Goal: Information Seeking & Learning: Check status

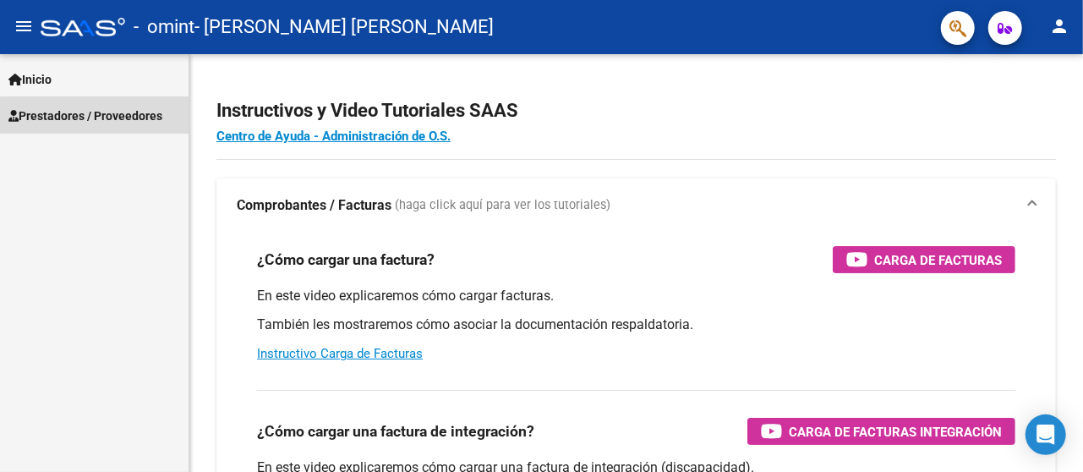
click at [117, 118] on span "Prestadores / Proveedores" at bounding box center [85, 116] width 154 height 19
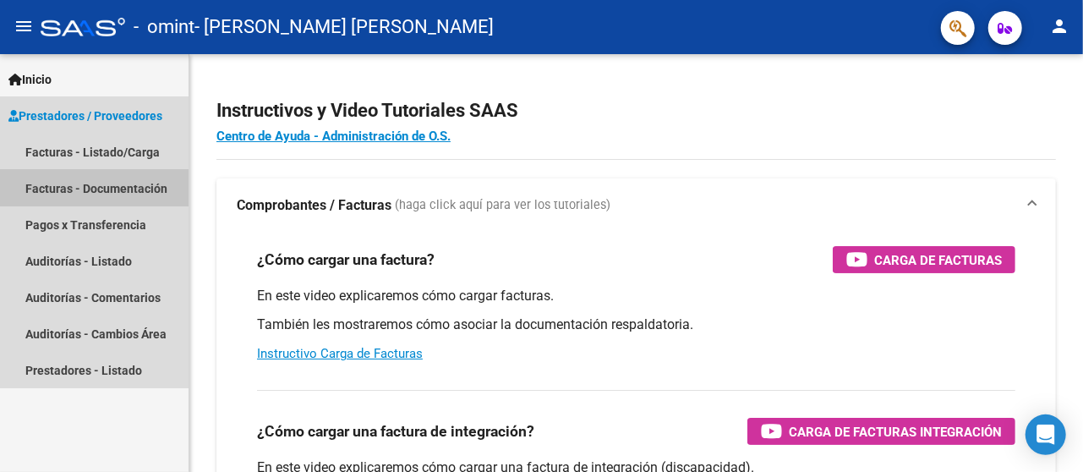
click at [89, 194] on link "Facturas - Documentación" at bounding box center [94, 188] width 189 height 36
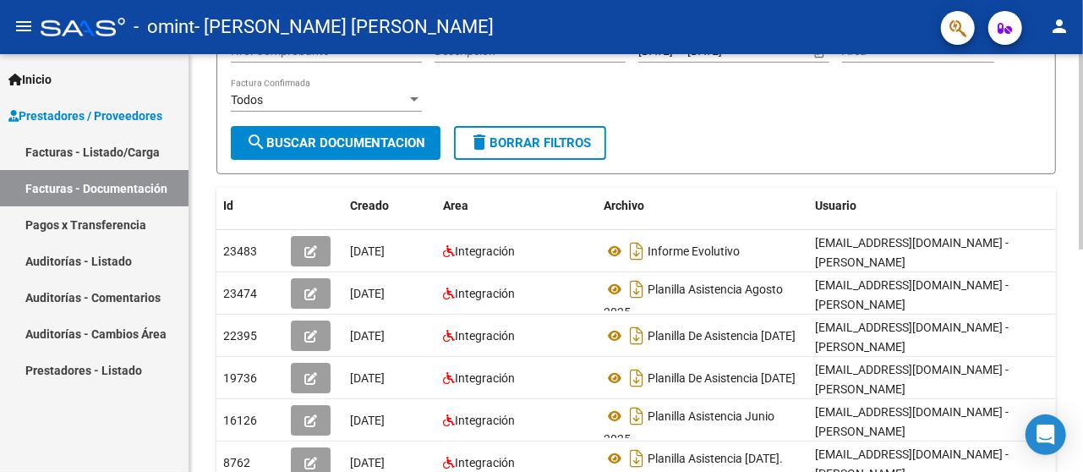
scroll to position [216, 0]
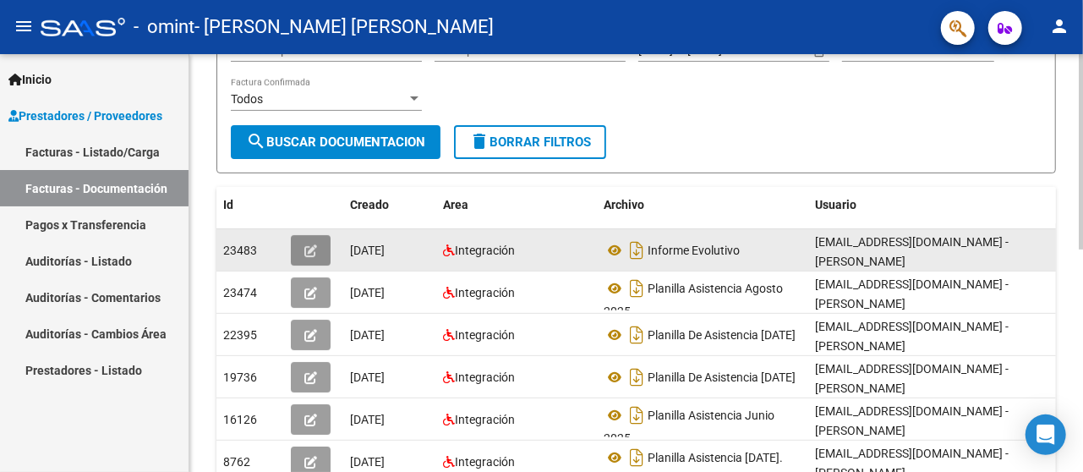
click at [310, 250] on icon "button" at bounding box center [310, 250] width 13 height 13
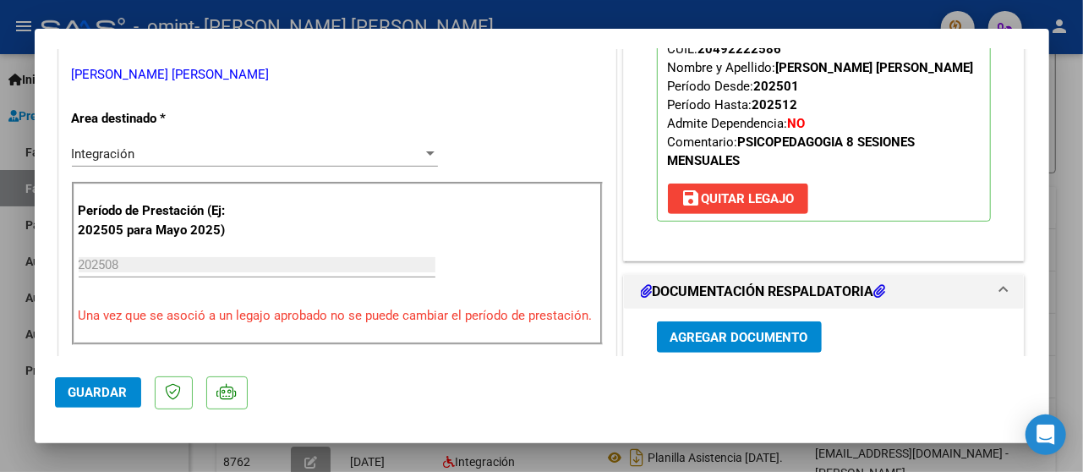
scroll to position [292, 0]
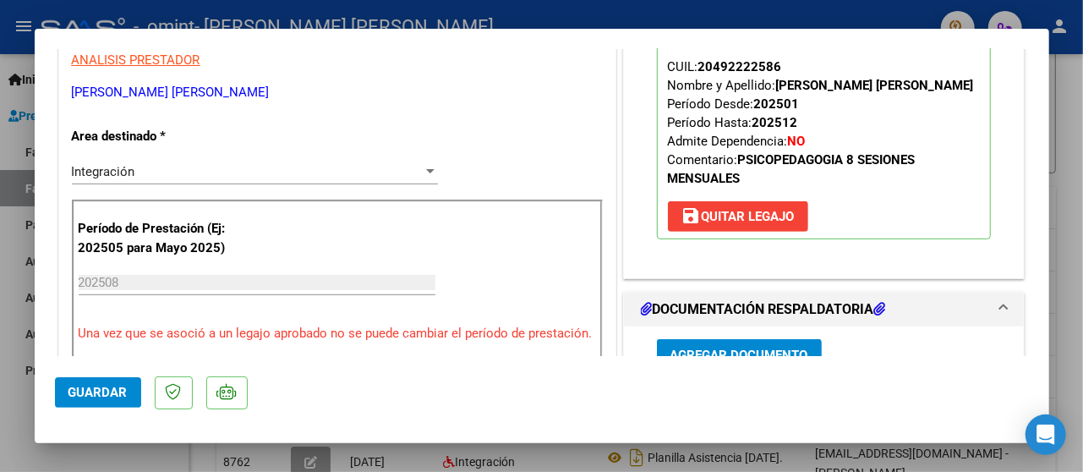
click at [1073, 94] on div at bounding box center [541, 236] width 1083 height 472
type input "$ 0,00"
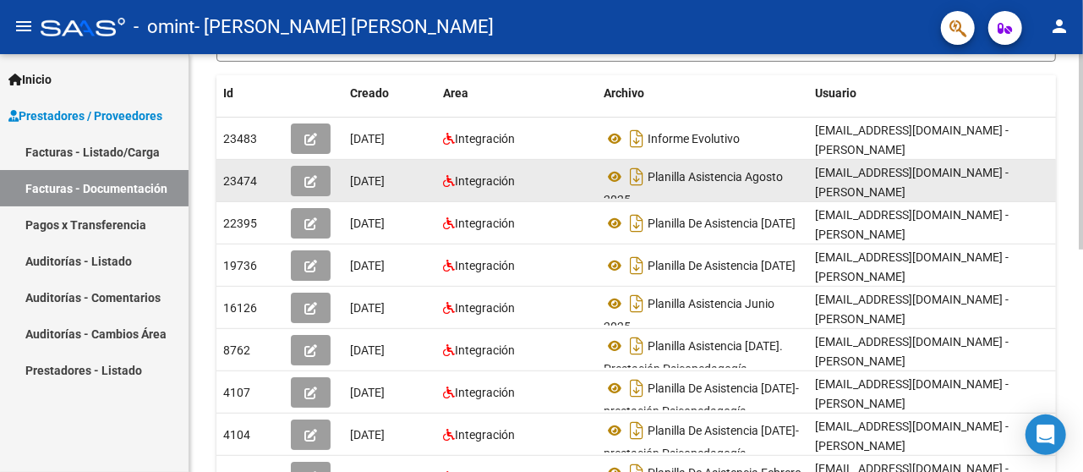
scroll to position [338, 0]
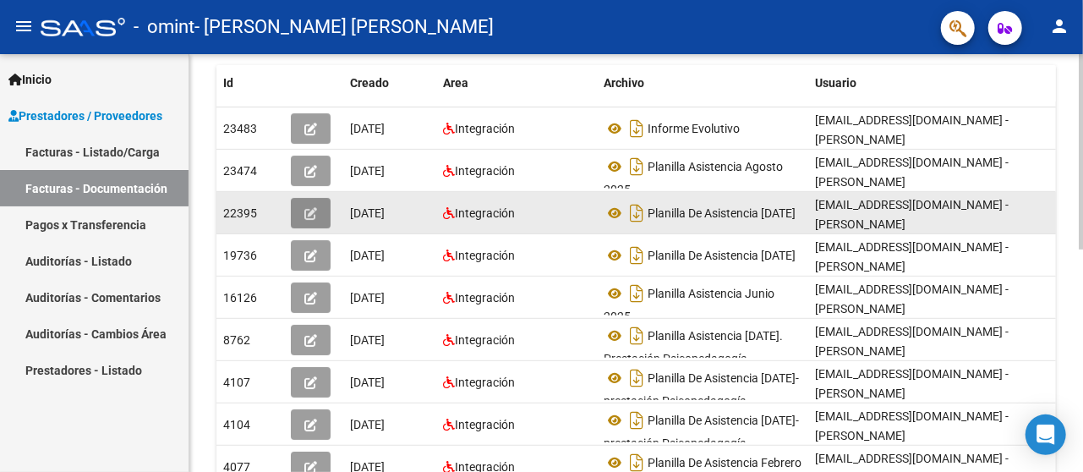
click at [299, 213] on button "button" at bounding box center [311, 213] width 40 height 30
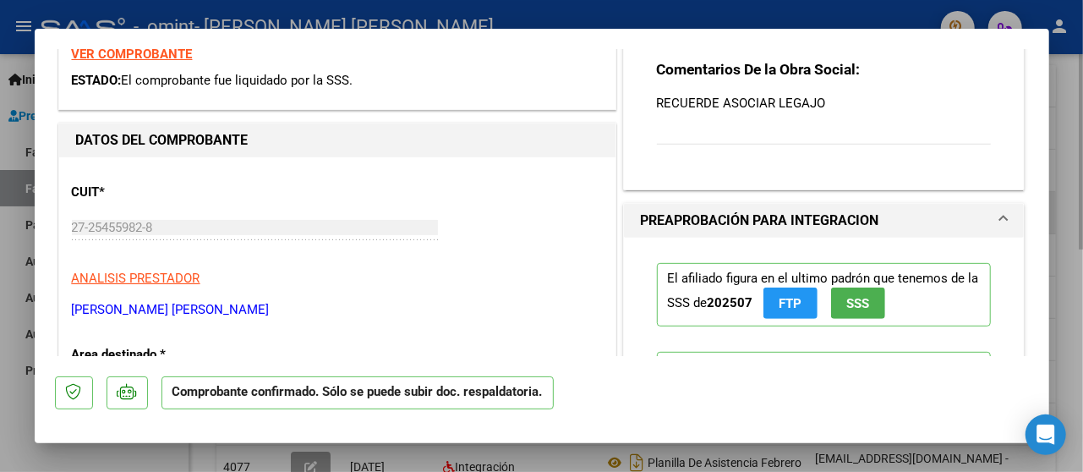
scroll to position [311, 0]
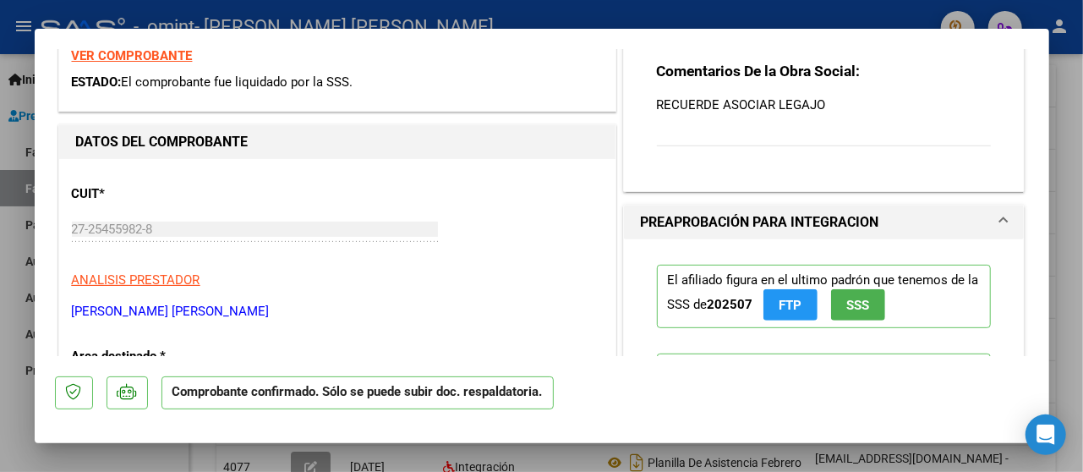
click at [1060, 103] on div at bounding box center [541, 236] width 1083 height 472
type input "$ 0,00"
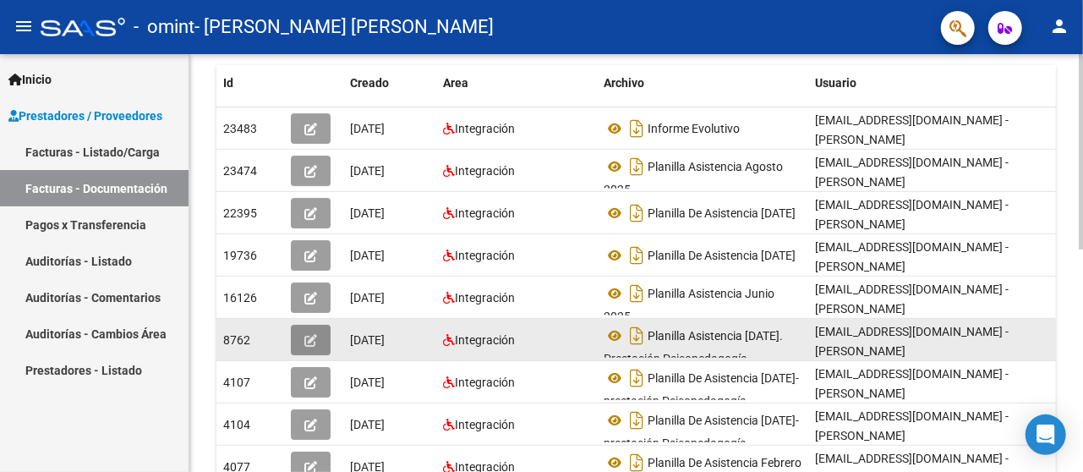
click at [309, 350] on button "button" at bounding box center [311, 340] width 40 height 30
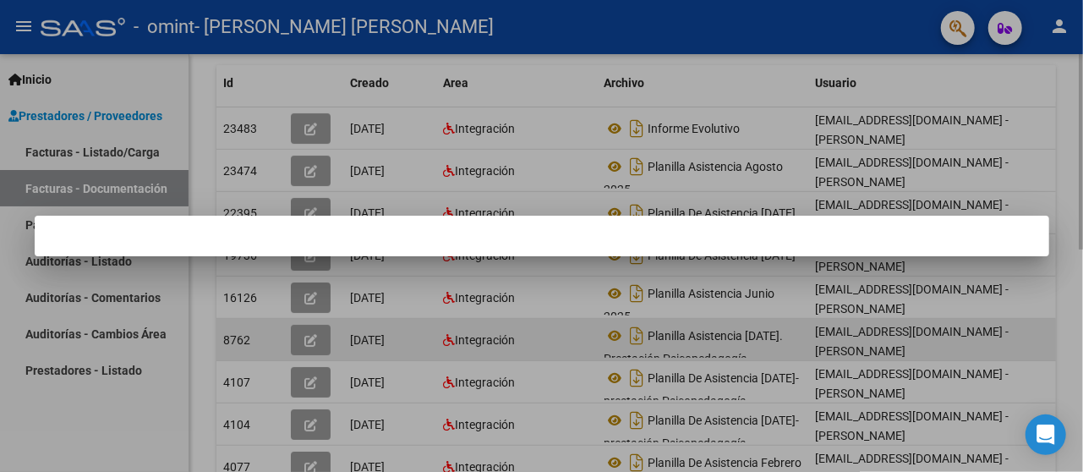
click at [309, 350] on div at bounding box center [541, 236] width 1083 height 472
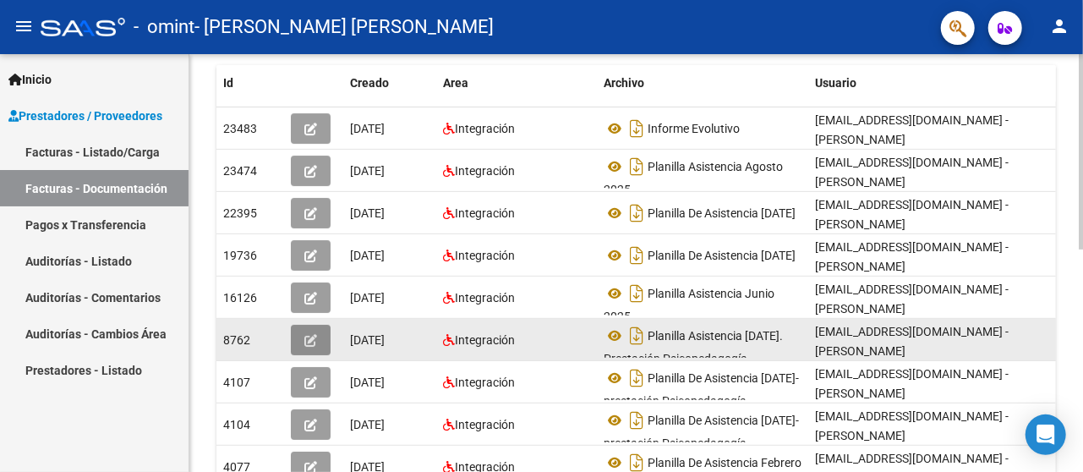
click at [309, 344] on icon "button" at bounding box center [310, 340] width 13 height 13
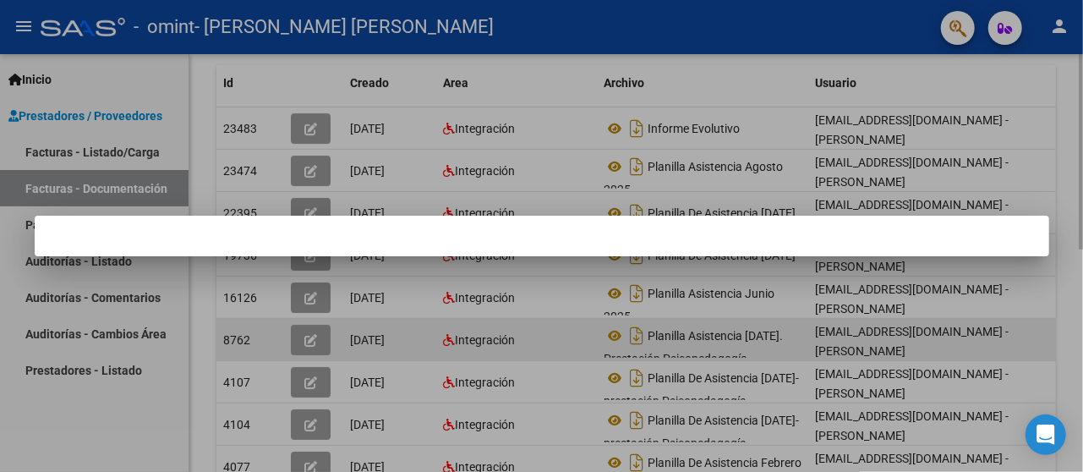
click at [309, 344] on div at bounding box center [541, 236] width 1083 height 472
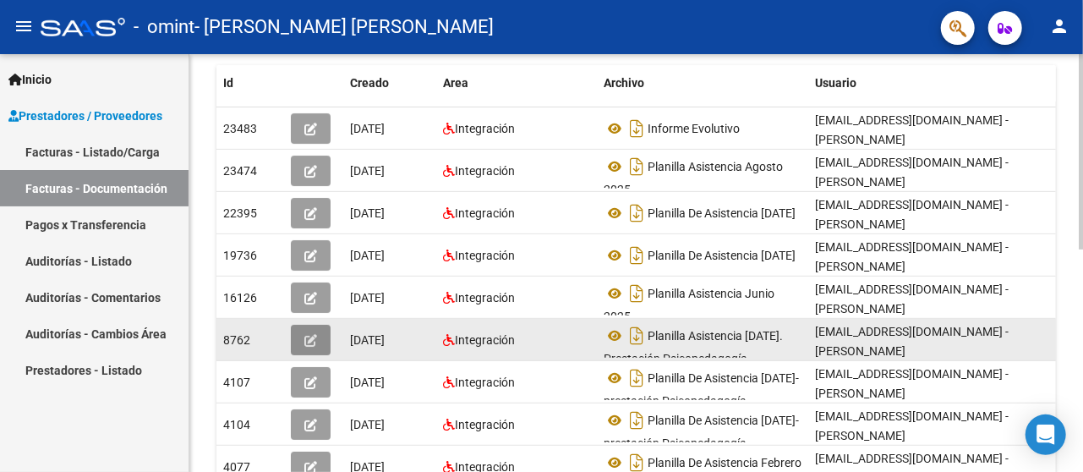
click at [309, 344] on icon "button" at bounding box center [310, 340] width 13 height 13
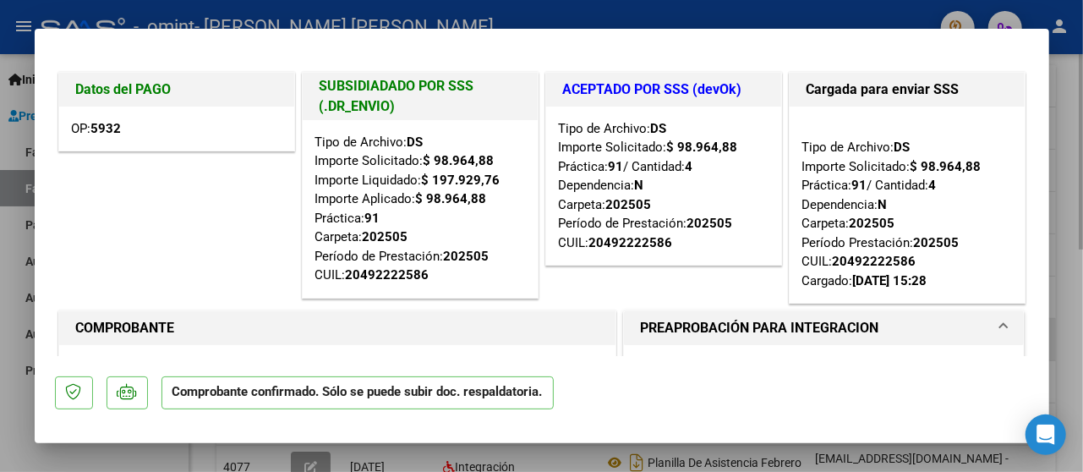
click at [1073, 164] on div at bounding box center [541, 236] width 1083 height 472
type input "$ 0,00"
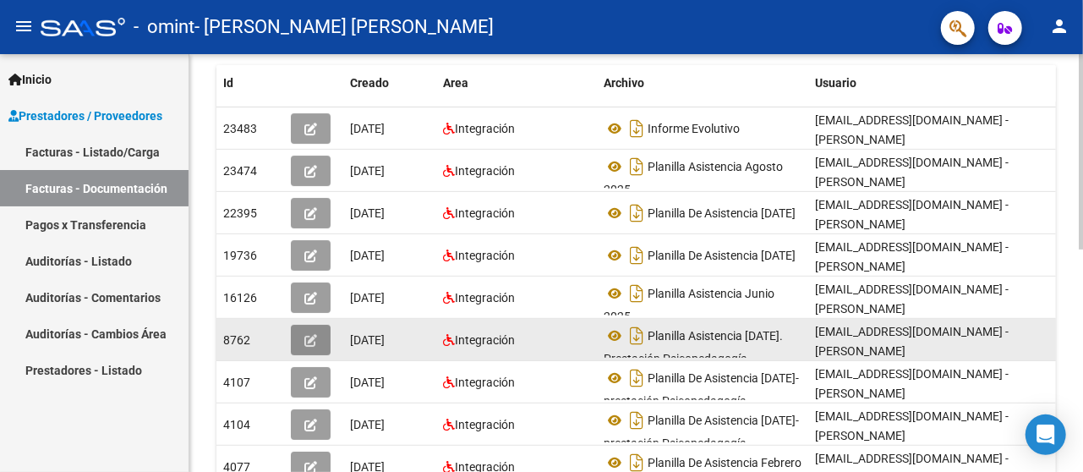
click at [325, 330] on button "button" at bounding box center [311, 340] width 40 height 30
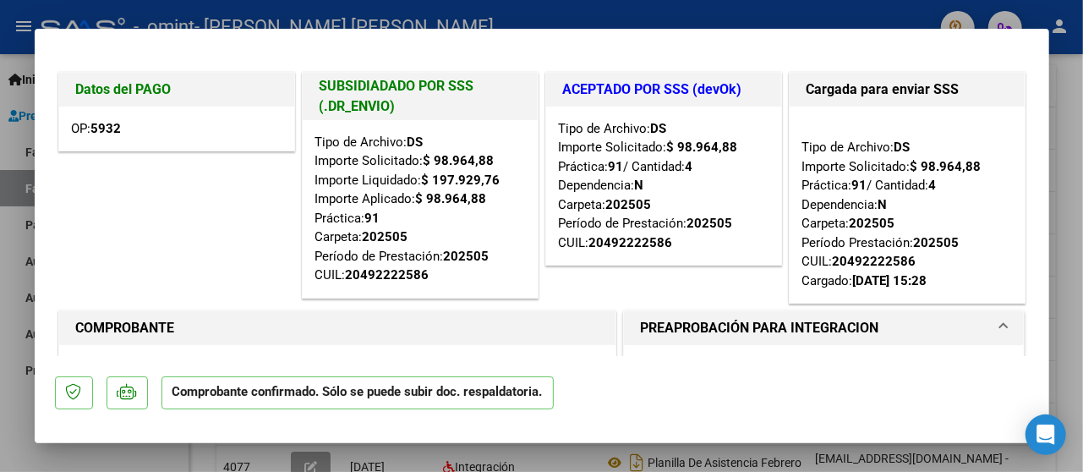
click at [1062, 171] on div at bounding box center [541, 236] width 1083 height 472
type input "$ 0,00"
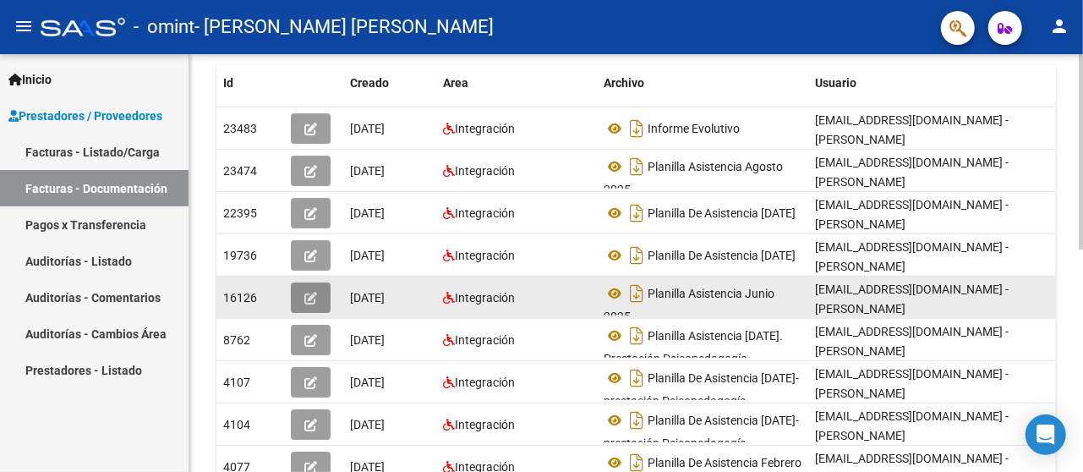
click at [320, 291] on button "button" at bounding box center [311, 297] width 40 height 30
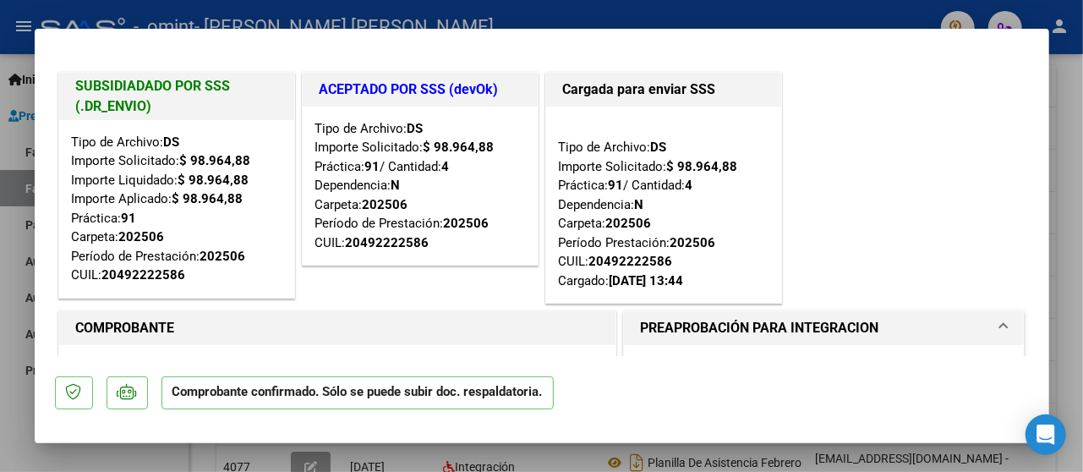
click at [1061, 156] on div at bounding box center [541, 236] width 1083 height 472
type input "$ 0,00"
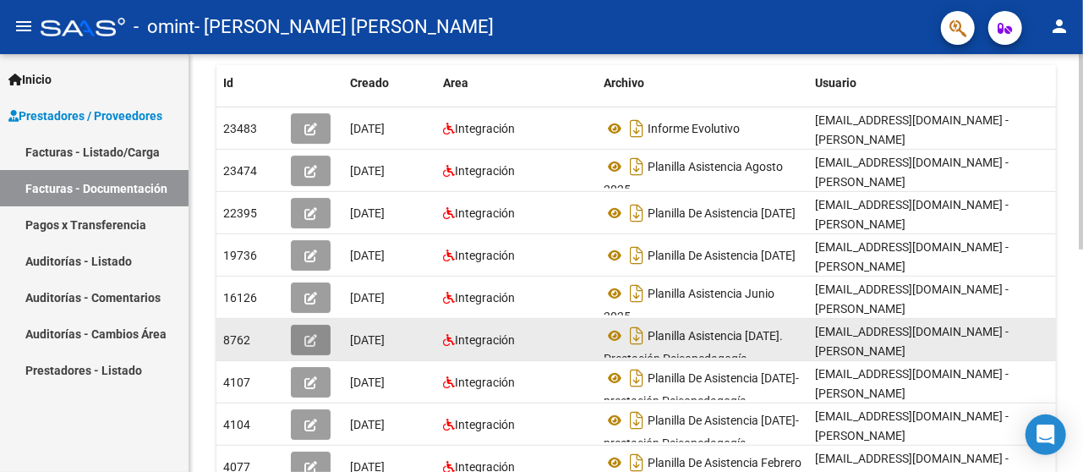
click at [321, 342] on button "button" at bounding box center [311, 340] width 40 height 30
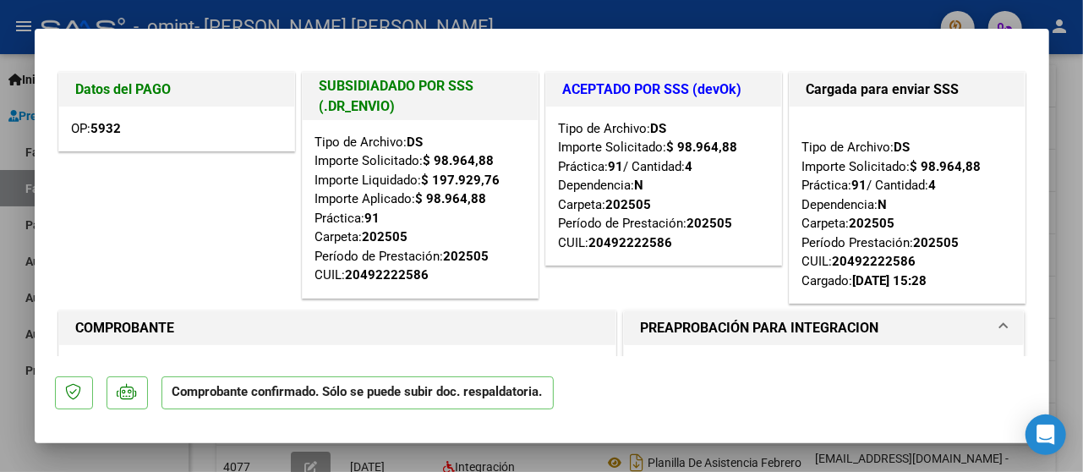
click at [1071, 228] on div at bounding box center [541, 236] width 1083 height 472
type input "$ 0,00"
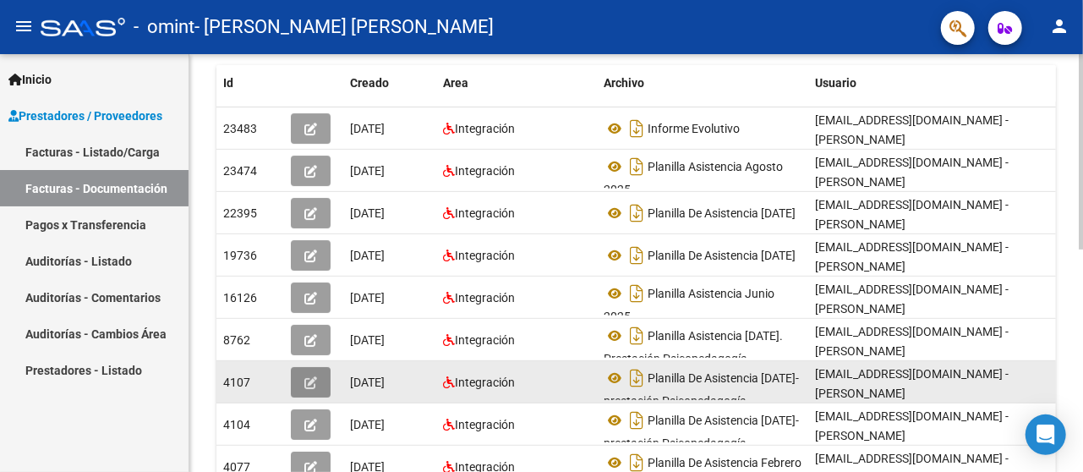
click at [315, 379] on icon "button" at bounding box center [310, 382] width 13 height 13
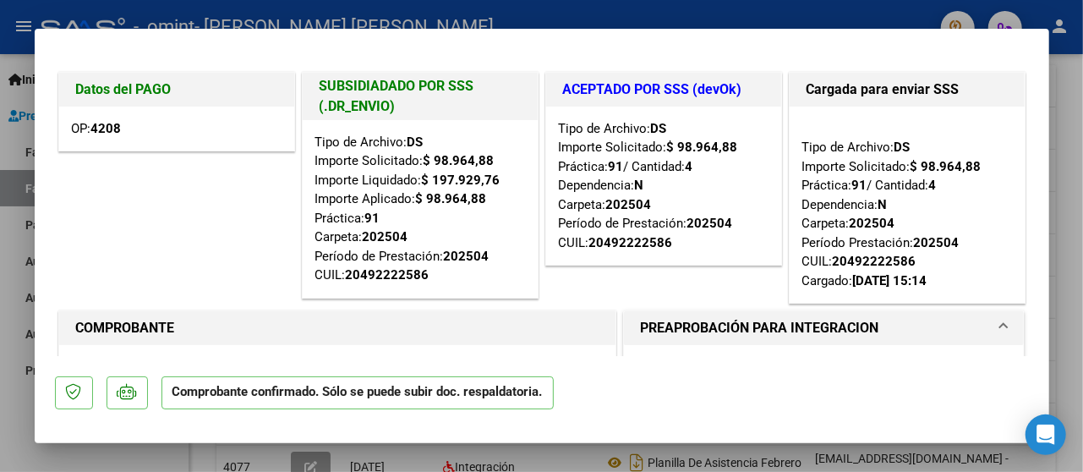
click at [1073, 205] on div at bounding box center [541, 236] width 1083 height 472
type input "$ 0,00"
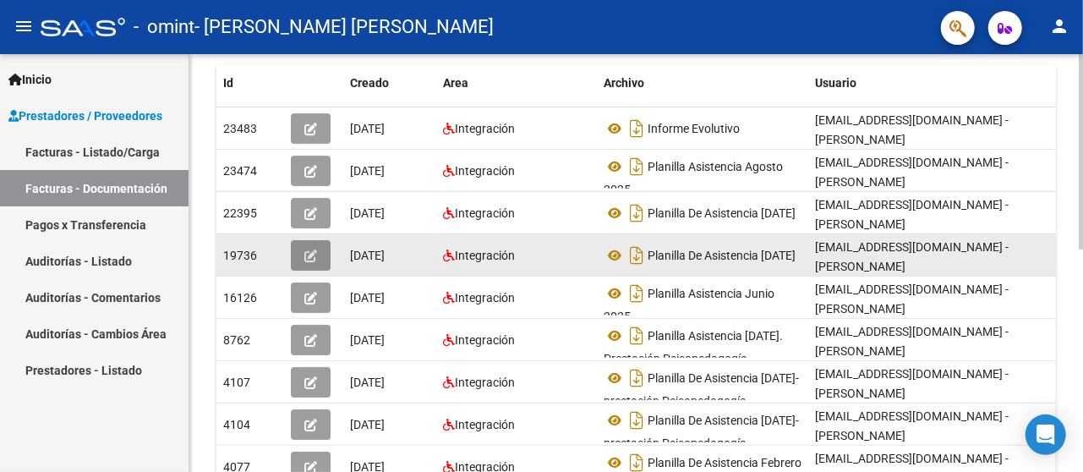
click at [317, 254] on button "button" at bounding box center [311, 255] width 40 height 30
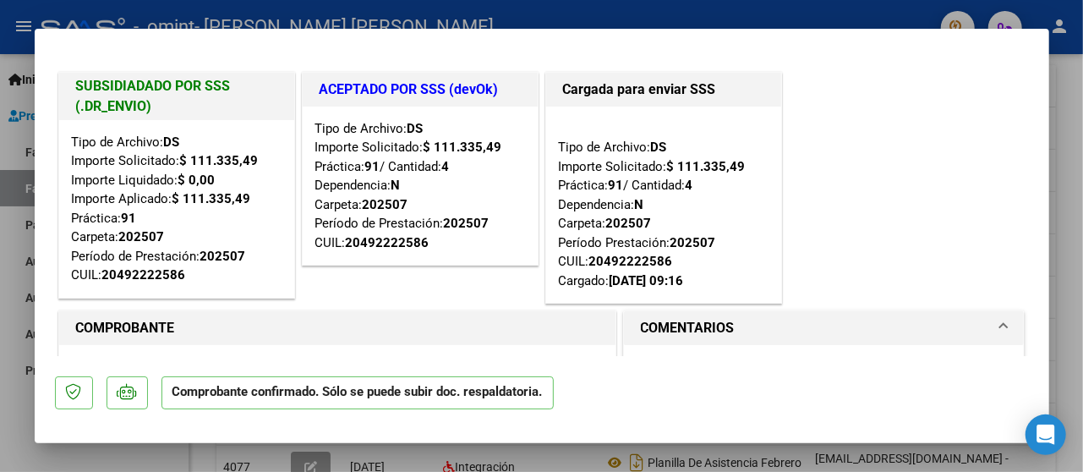
click at [1076, 91] on div at bounding box center [541, 236] width 1083 height 472
type input "$ 0,00"
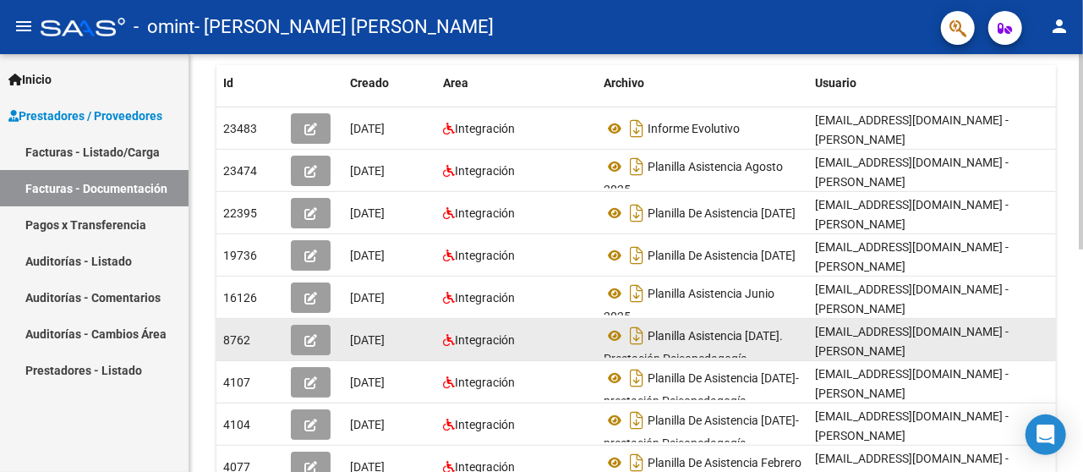
click at [271, 339] on div "8762" at bounding box center [250, 340] width 54 height 19
click at [301, 347] on button "button" at bounding box center [311, 340] width 40 height 30
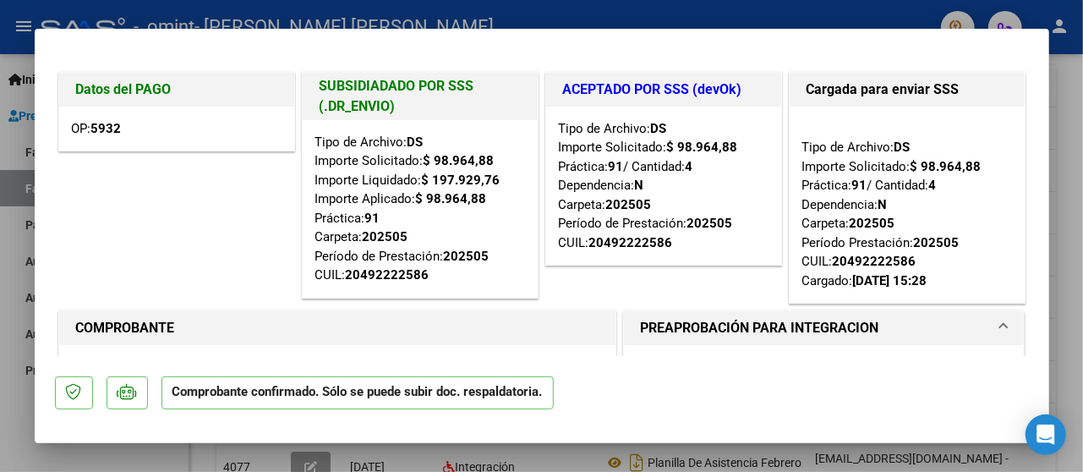
click at [1082, 278] on div at bounding box center [541, 236] width 1083 height 472
type input "$ 0,00"
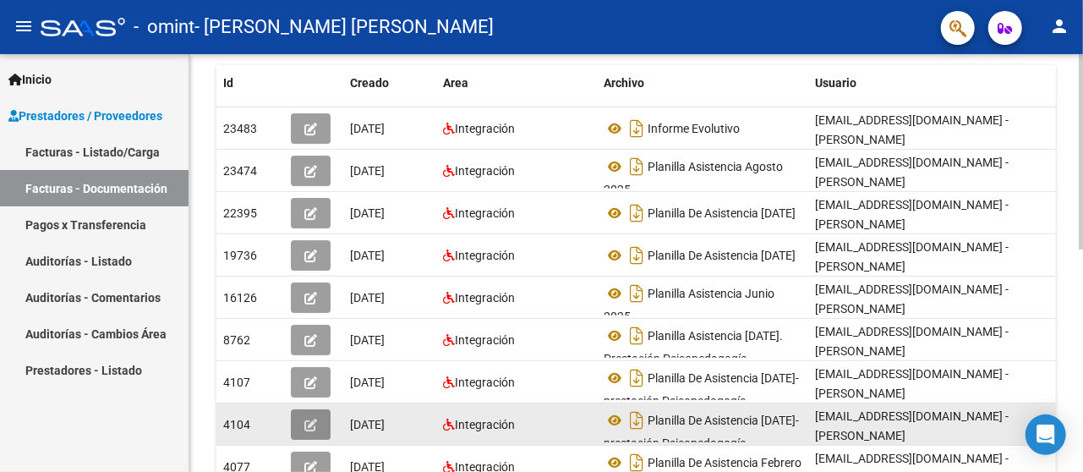
click at [315, 425] on icon "button" at bounding box center [310, 425] width 13 height 13
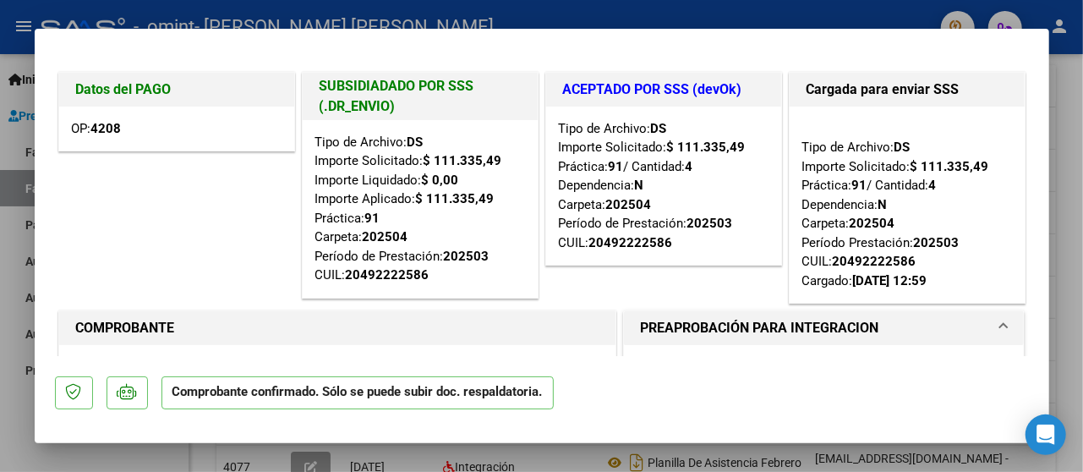
click at [1071, 376] on div at bounding box center [541, 236] width 1083 height 472
type input "$ 0,00"
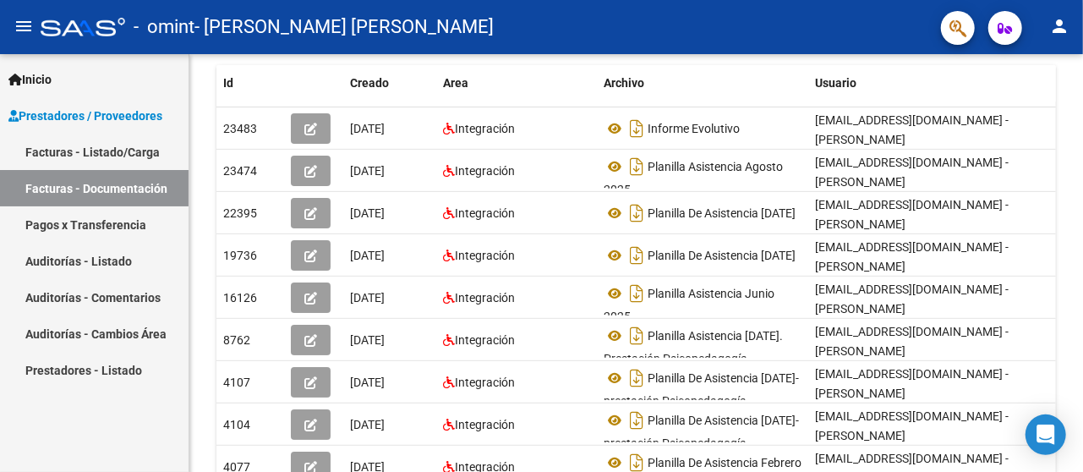
scroll to position [475, 0]
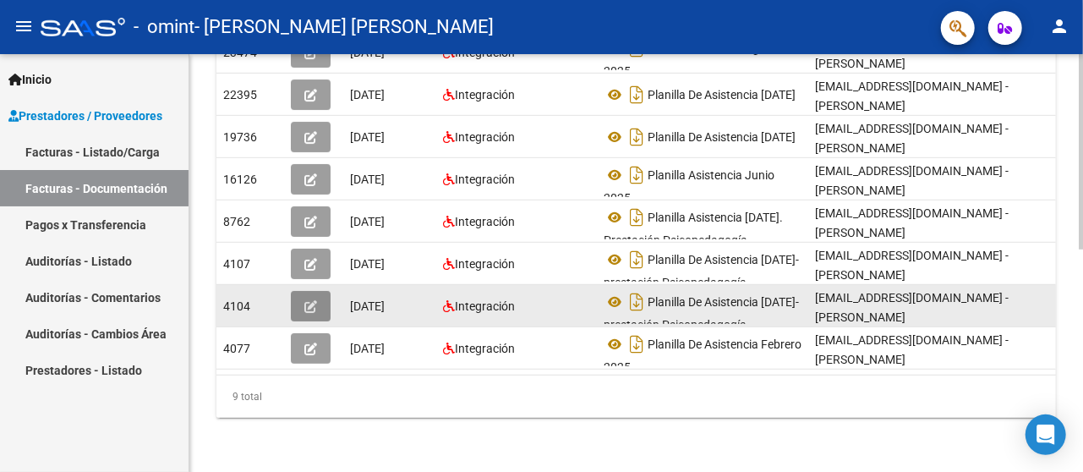
click at [305, 296] on button "button" at bounding box center [311, 306] width 40 height 30
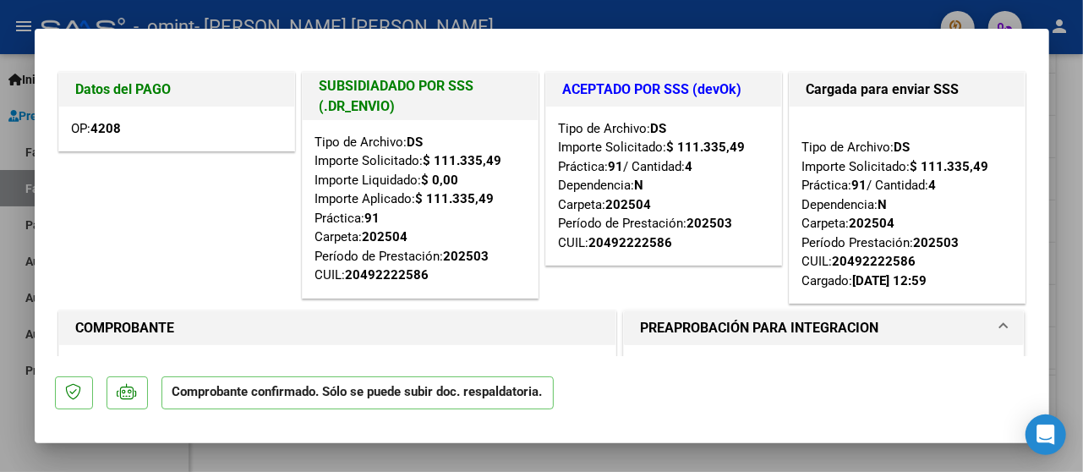
click at [1073, 234] on div at bounding box center [541, 236] width 1083 height 472
type input "$ 0,00"
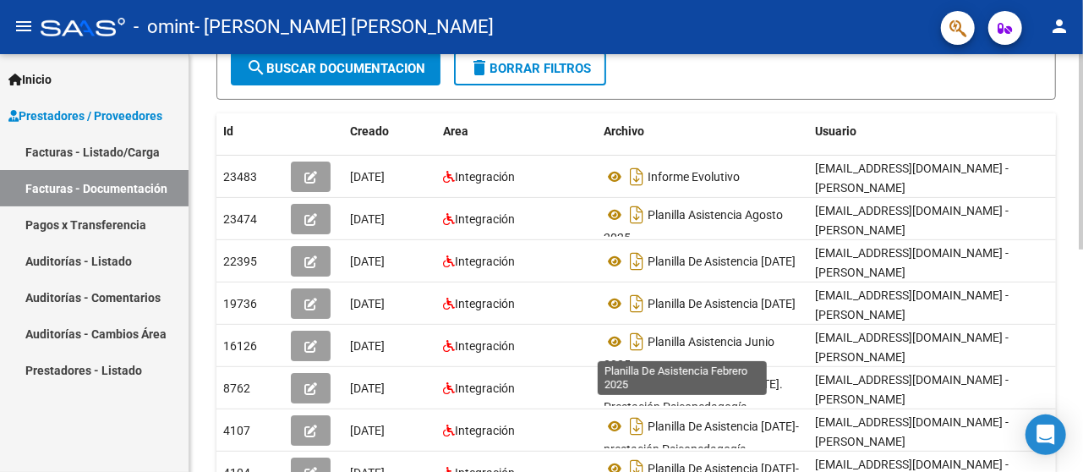
scroll to position [286, 0]
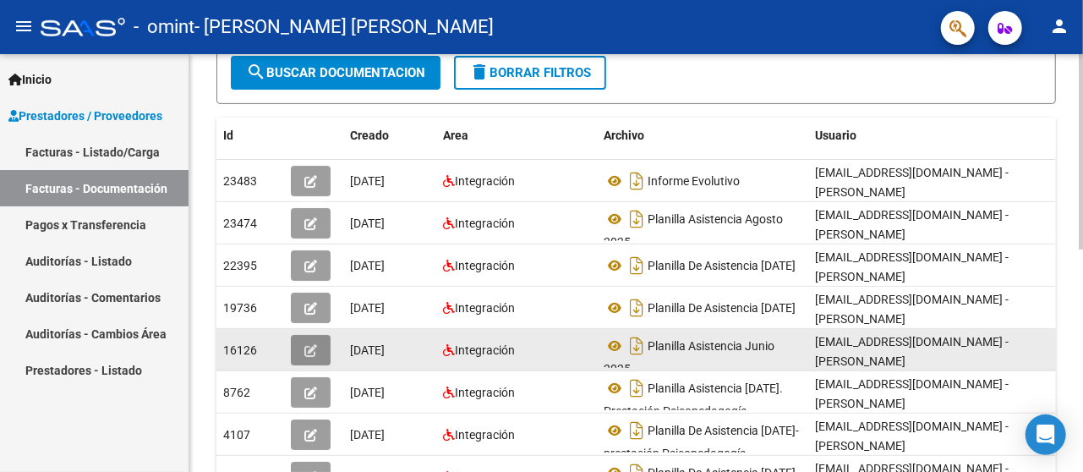
click at [315, 345] on icon "button" at bounding box center [310, 350] width 13 height 13
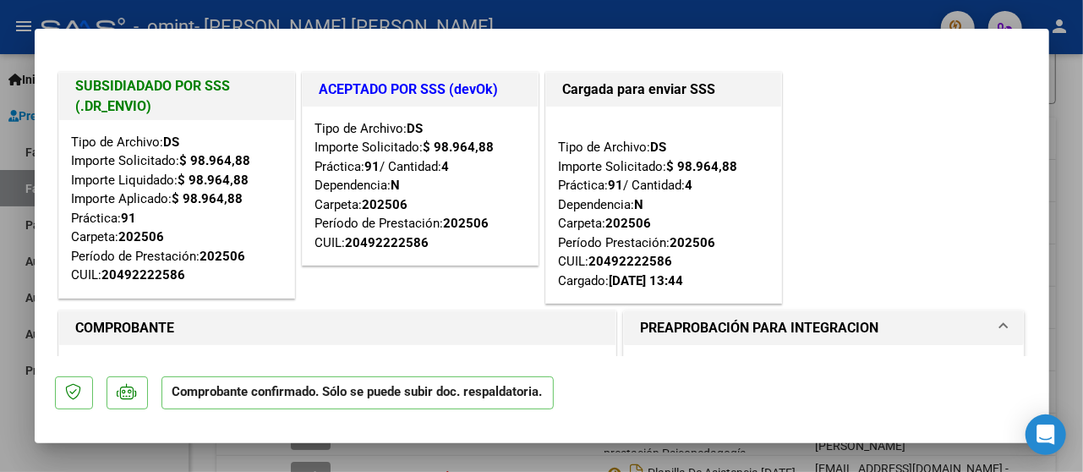
click at [1071, 205] on div at bounding box center [541, 236] width 1083 height 472
type input "$ 0,00"
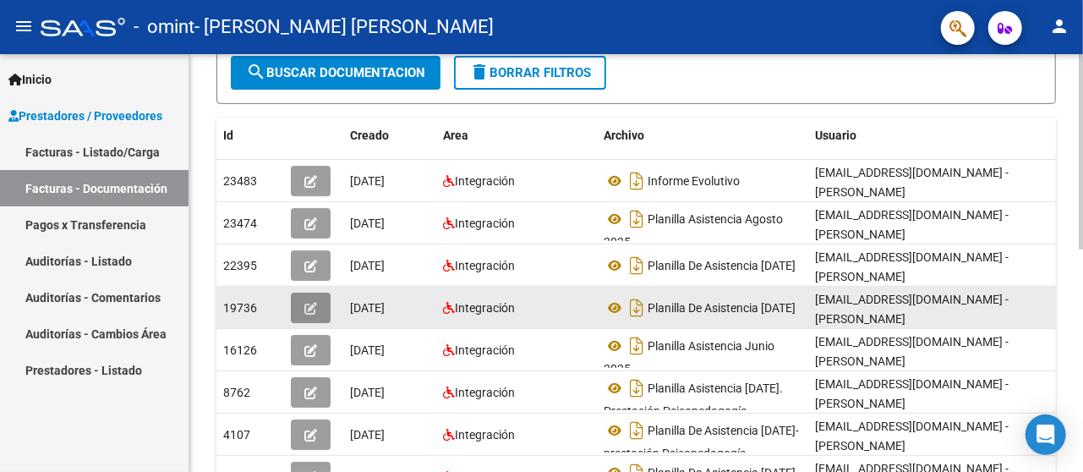
click at [309, 307] on icon "button" at bounding box center [310, 308] width 13 height 13
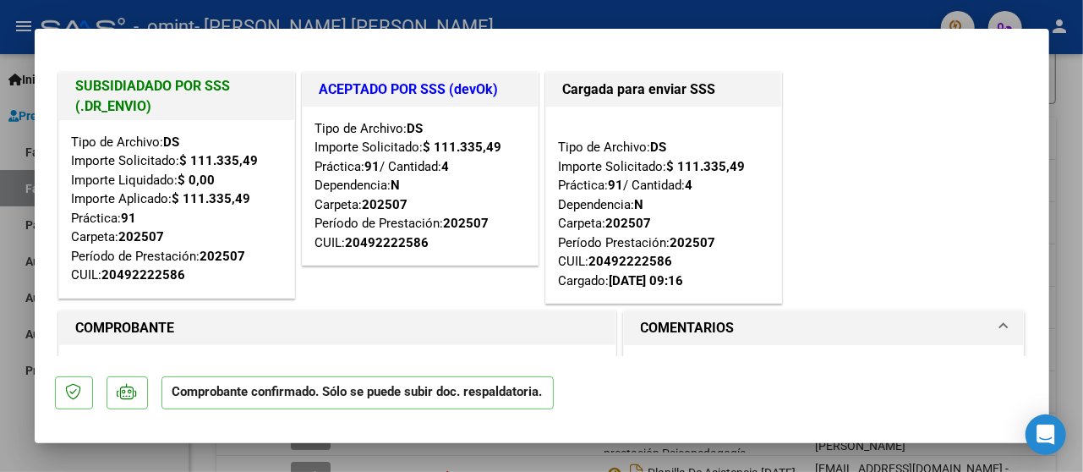
click at [1055, 184] on div at bounding box center [541, 236] width 1083 height 472
type input "$ 0,00"
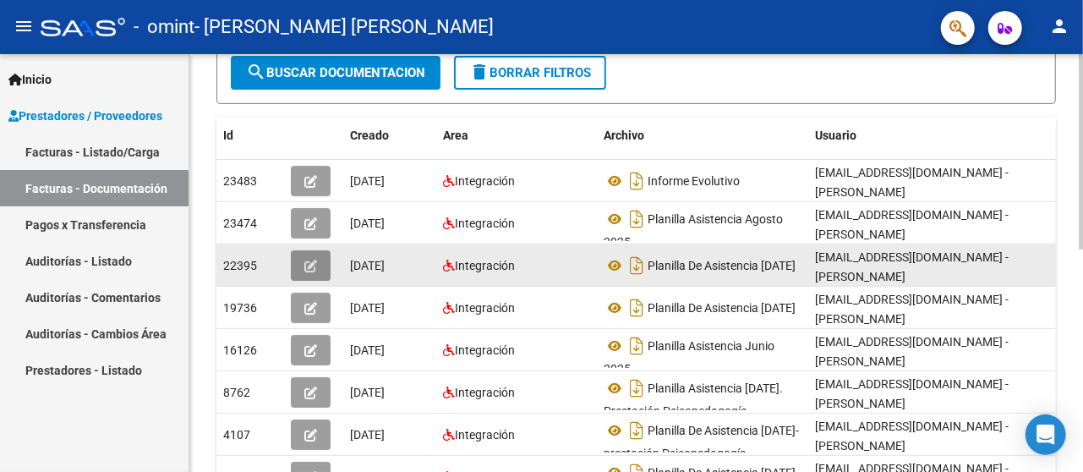
click at [309, 266] on icon "button" at bounding box center [310, 266] width 13 height 13
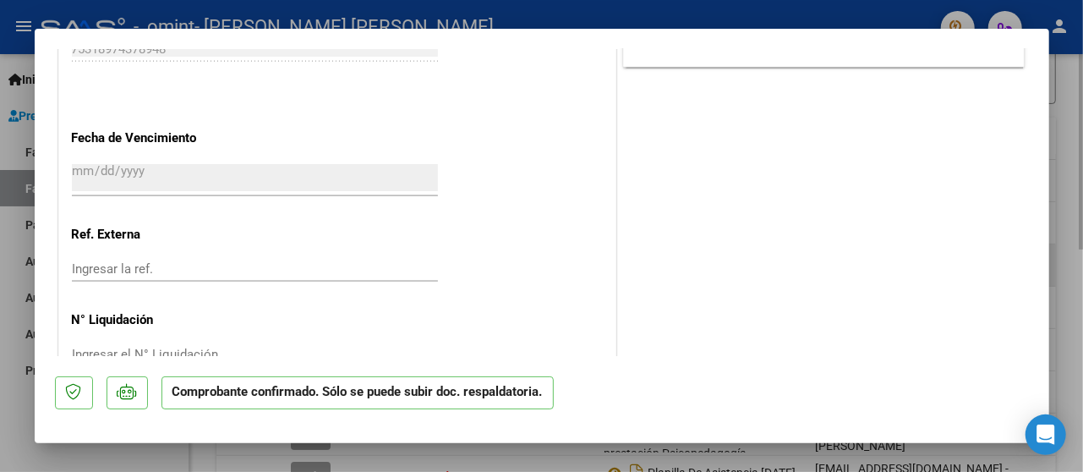
scroll to position [1295, 0]
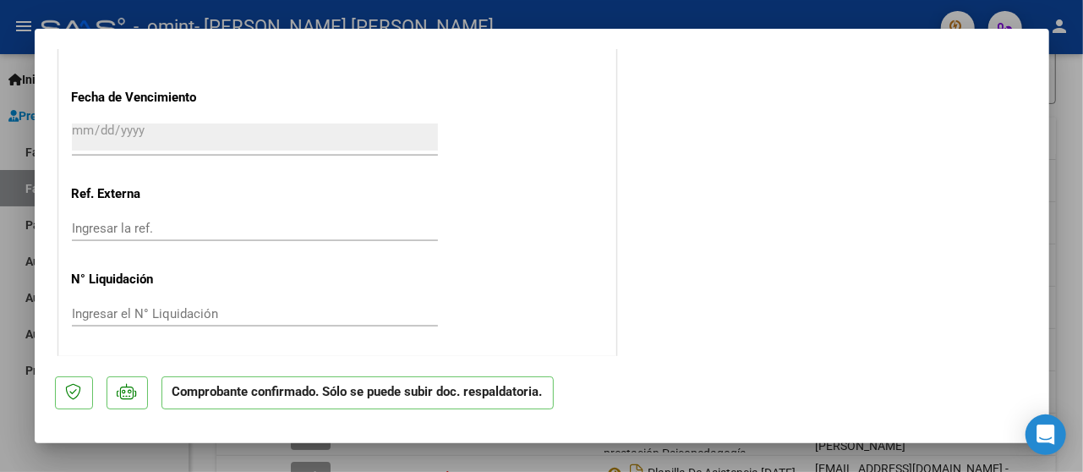
click at [1072, 157] on div at bounding box center [541, 236] width 1083 height 472
type input "$ 0,00"
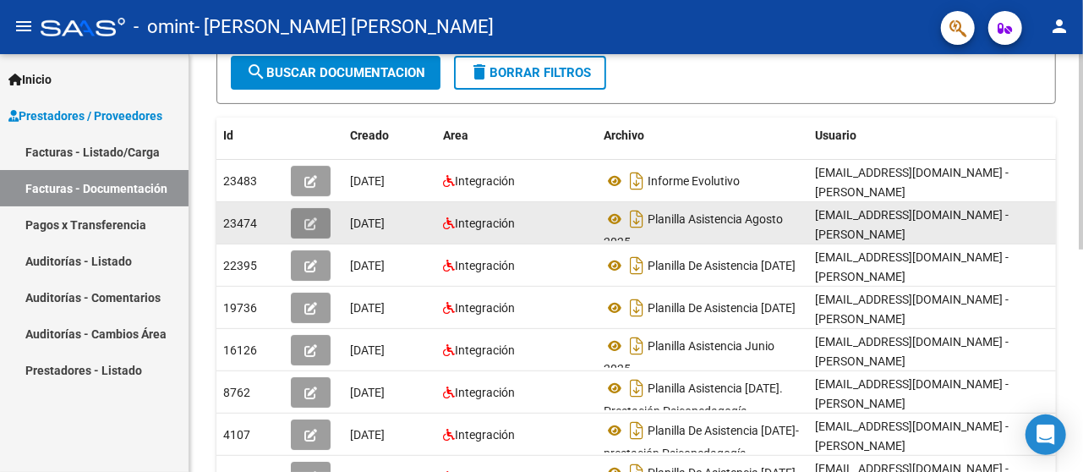
click at [318, 226] on button "button" at bounding box center [311, 223] width 40 height 30
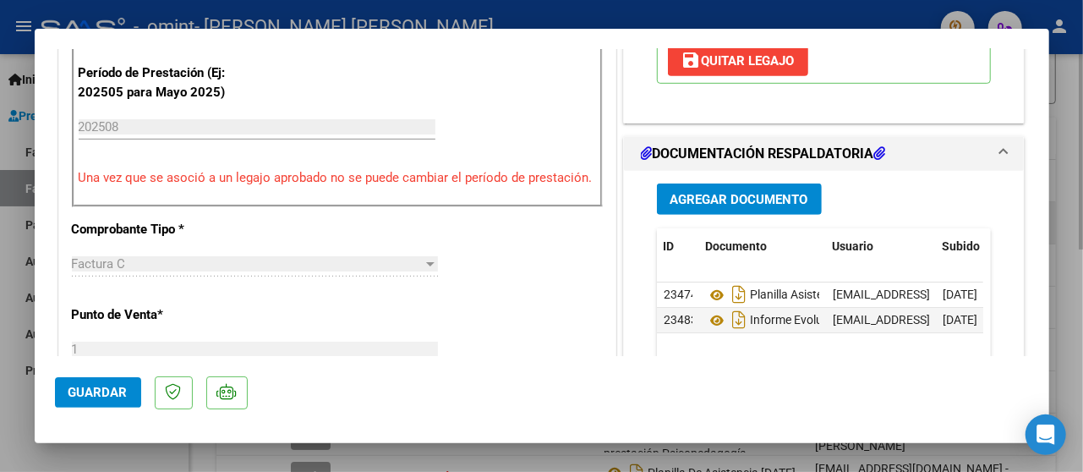
scroll to position [449, 0]
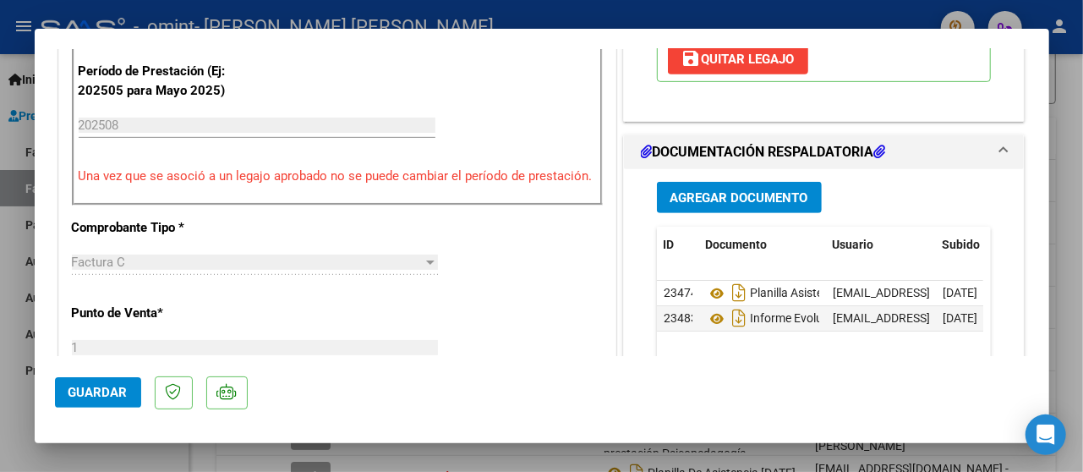
click at [1082, 409] on div at bounding box center [541, 236] width 1083 height 472
type input "$ 0,00"
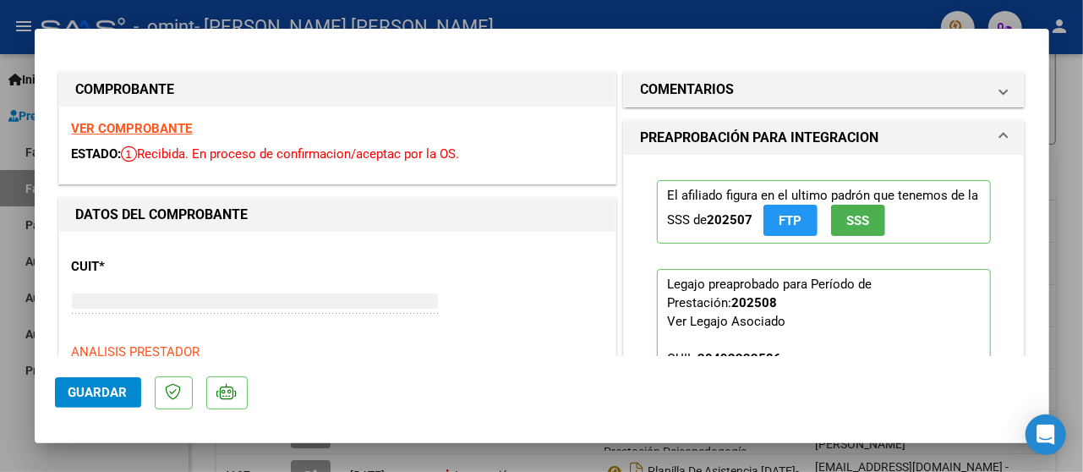
click at [1082, 409] on div at bounding box center [1081, 263] width 4 height 418
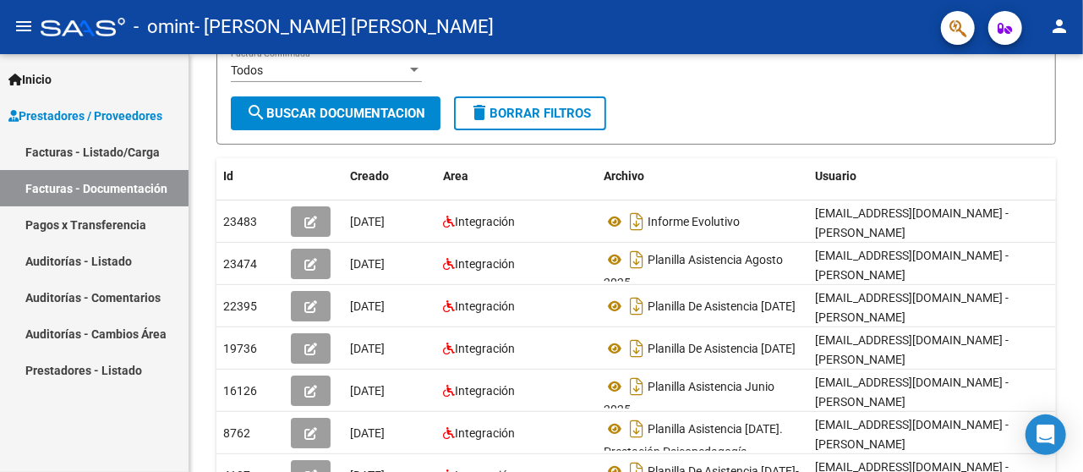
scroll to position [245, 0]
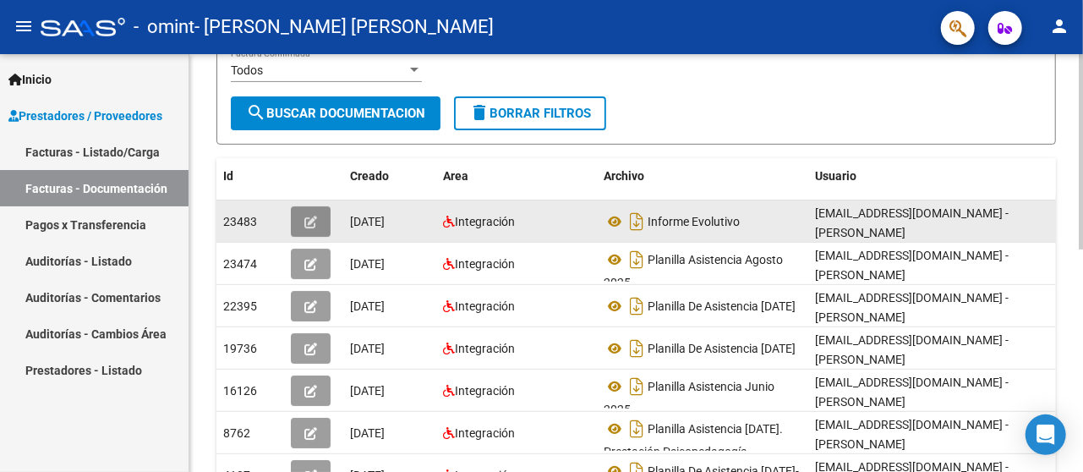
click at [315, 220] on icon "button" at bounding box center [310, 222] width 13 height 13
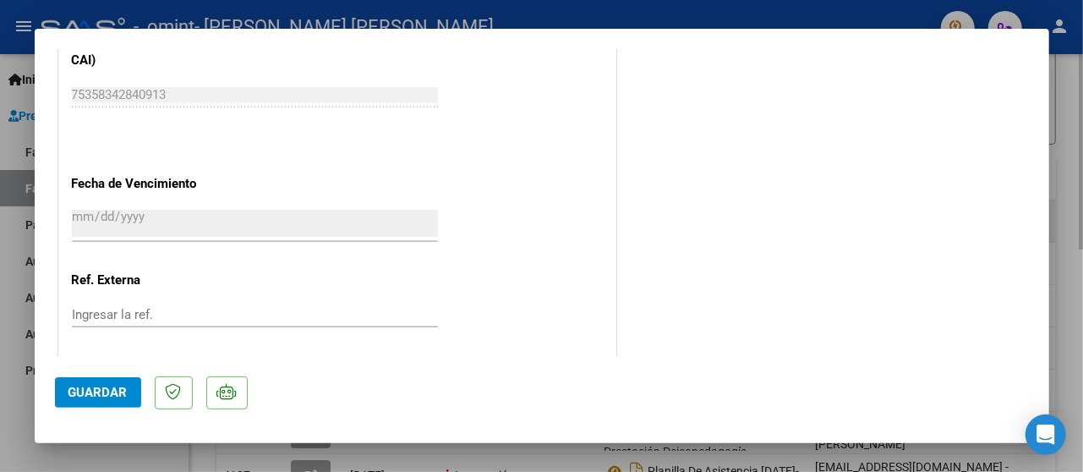
scroll to position [1180, 0]
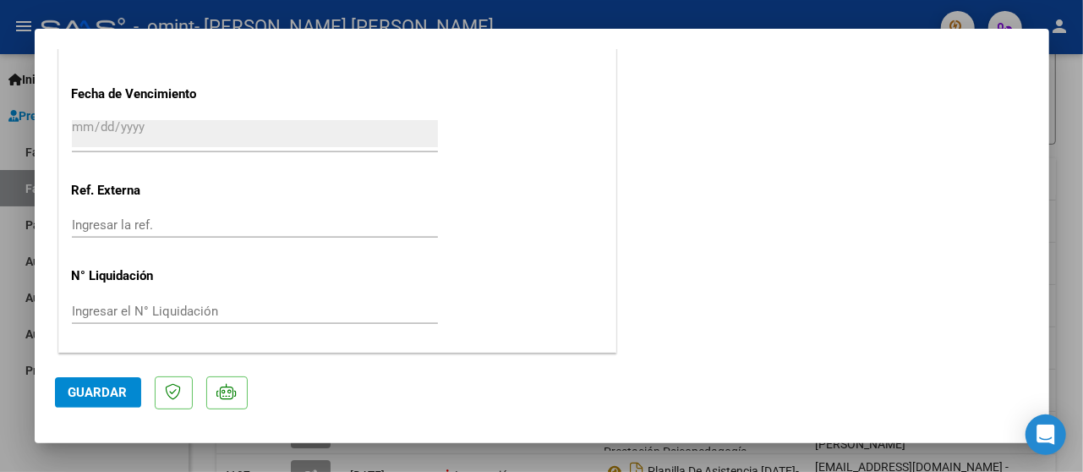
click at [1071, 114] on div at bounding box center [541, 236] width 1083 height 472
type input "$ 0,00"
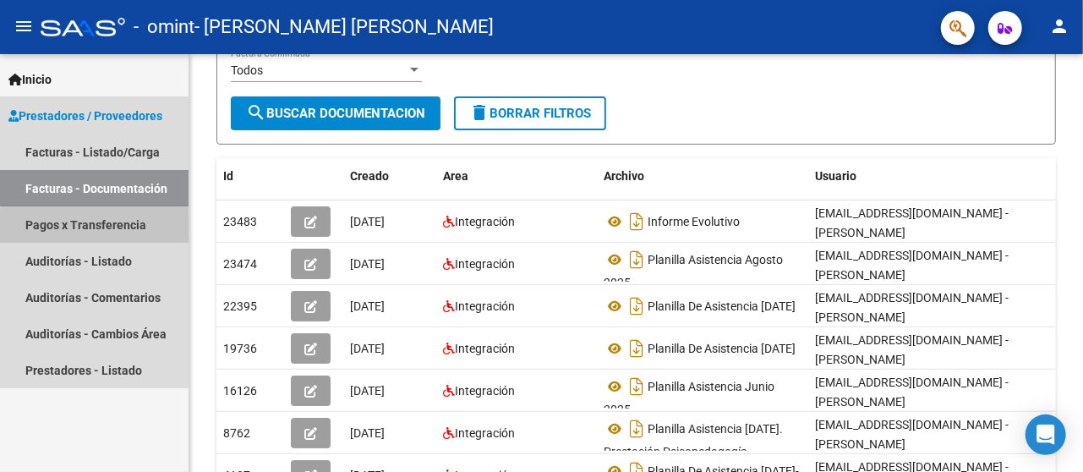
click at [156, 232] on link "Pagos x Transferencia" at bounding box center [94, 224] width 189 height 36
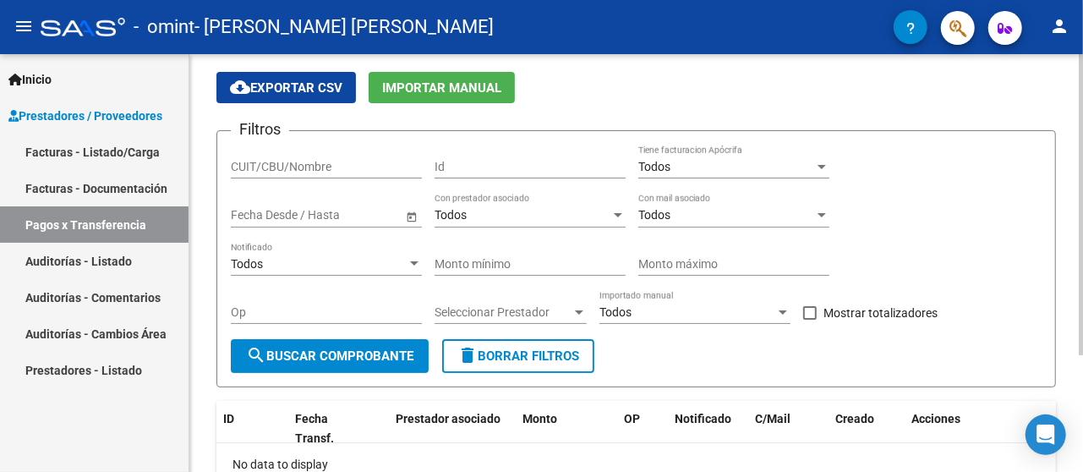
scroll to position [51, 0]
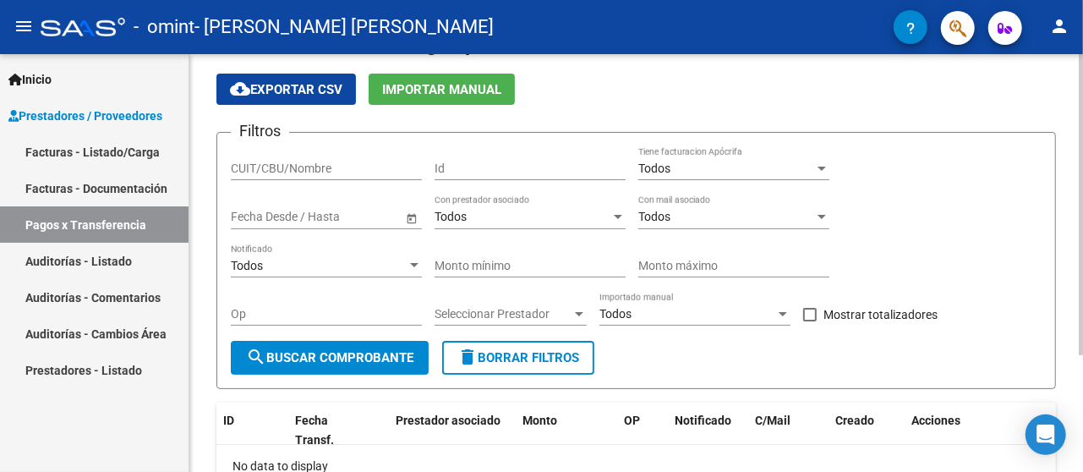
click at [411, 216] on span "Open calendar" at bounding box center [412, 217] width 41 height 41
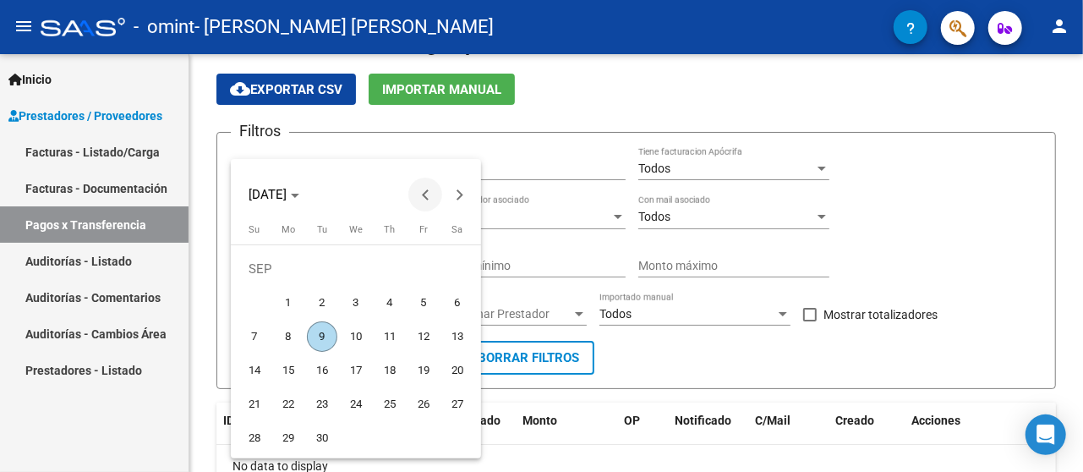
click at [424, 196] on button "Previous month" at bounding box center [425, 195] width 34 height 34
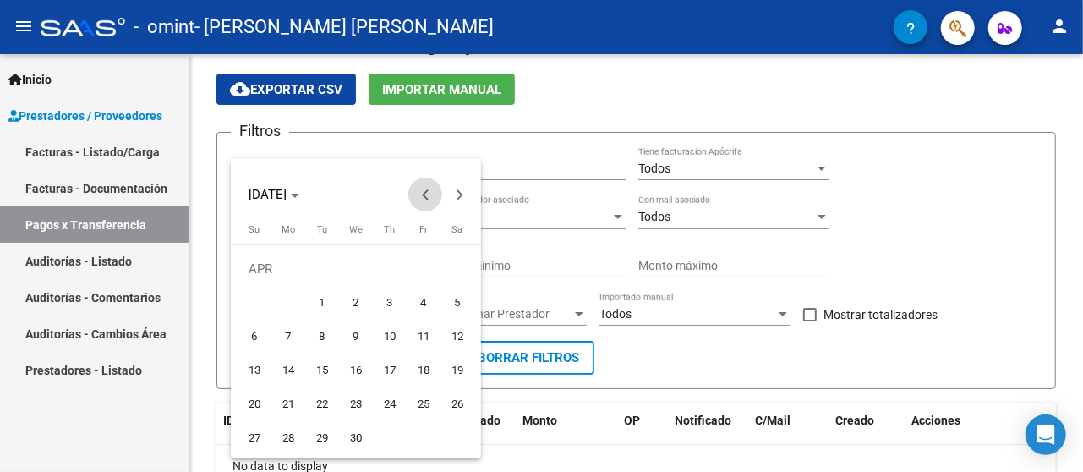
click at [424, 196] on button "Previous month" at bounding box center [425, 195] width 34 height 34
click at [457, 191] on button "Next month" at bounding box center [459, 195] width 34 height 34
click at [457, 271] on span "1" at bounding box center [457, 269] width 30 height 30
type input "[DATE]"
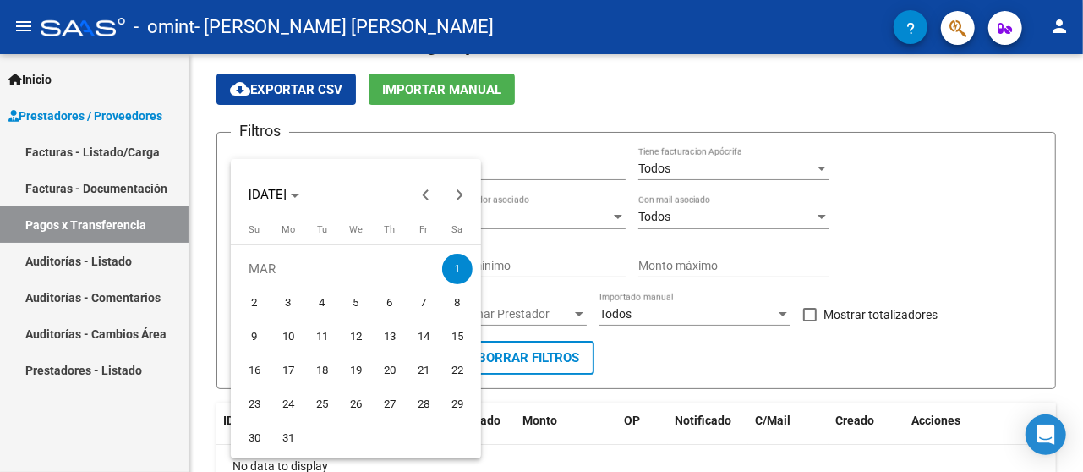
click at [457, 271] on span "1" at bounding box center [457, 269] width 30 height 30
type input "[DATE]"
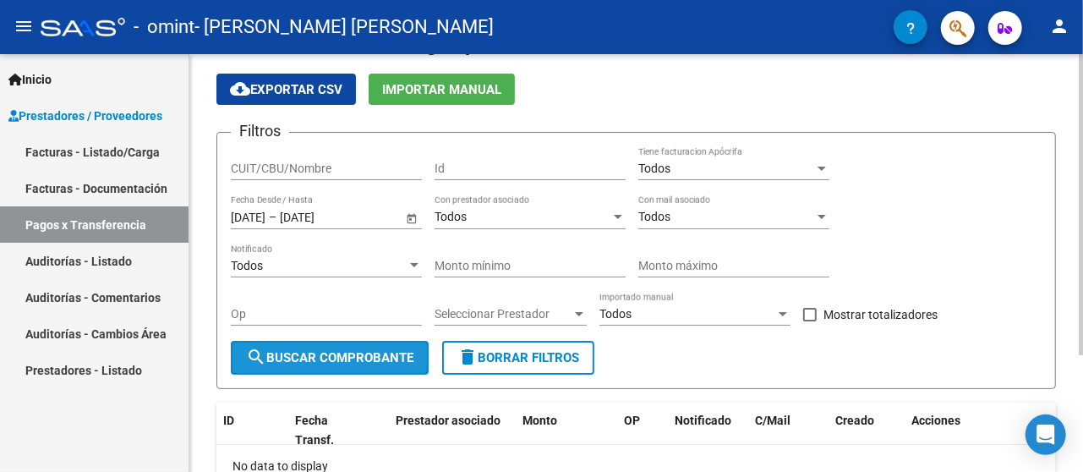
click at [396, 350] on span "search Buscar Comprobante" at bounding box center [329, 357] width 167 height 15
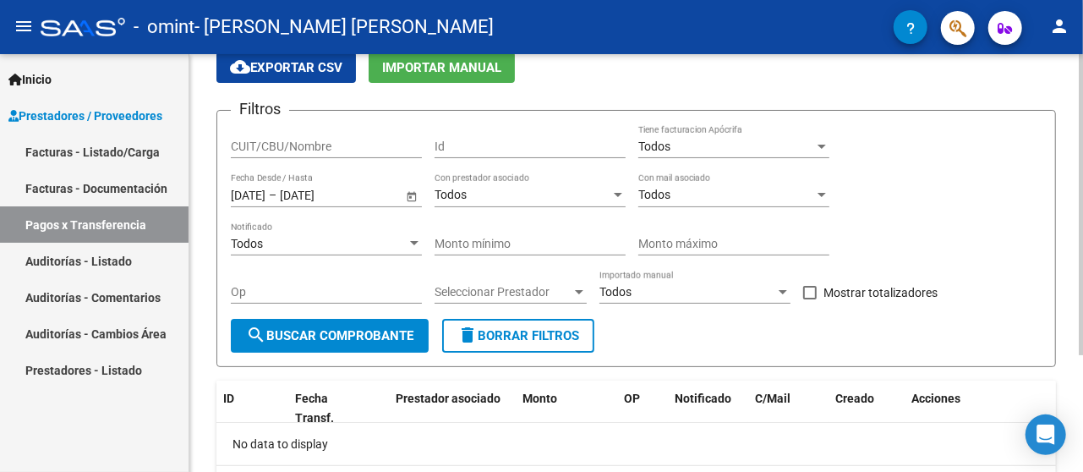
scroll to position [68, 0]
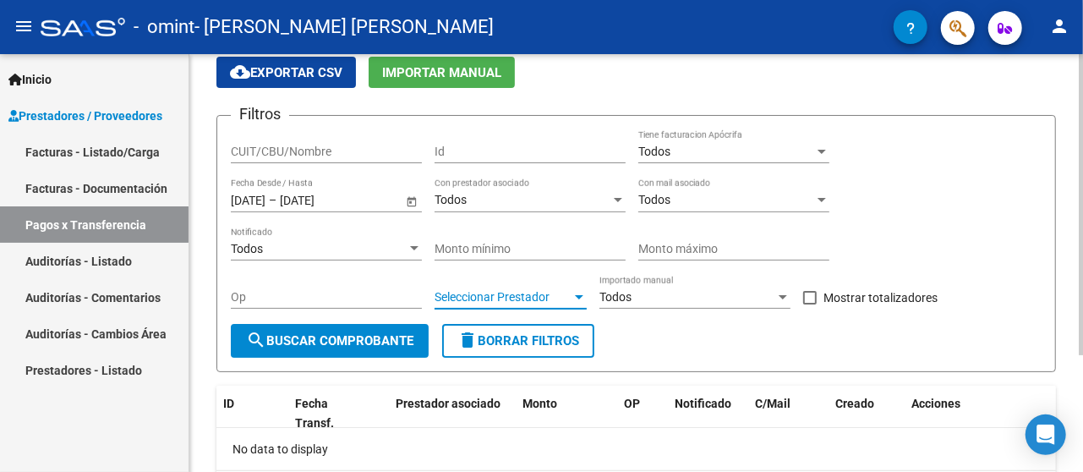
click at [583, 299] on div at bounding box center [579, 297] width 15 height 14
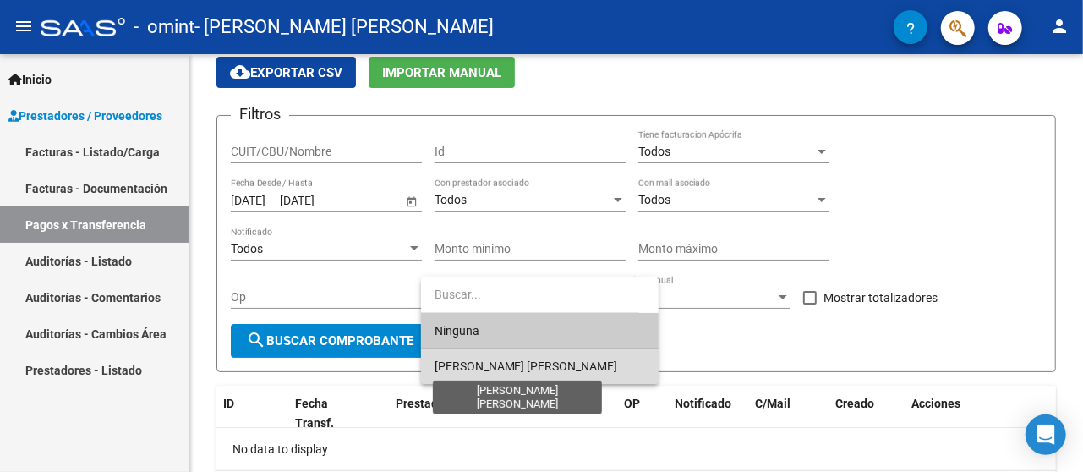
click at [555, 367] on span "[PERSON_NAME] [PERSON_NAME]" at bounding box center [527, 366] width 184 height 14
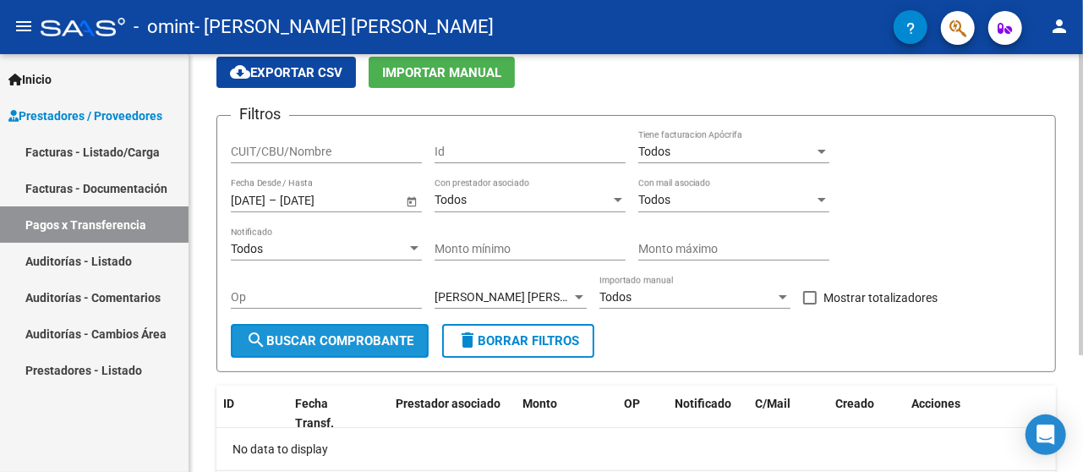
click at [365, 340] on span "search Buscar Comprobante" at bounding box center [329, 340] width 167 height 15
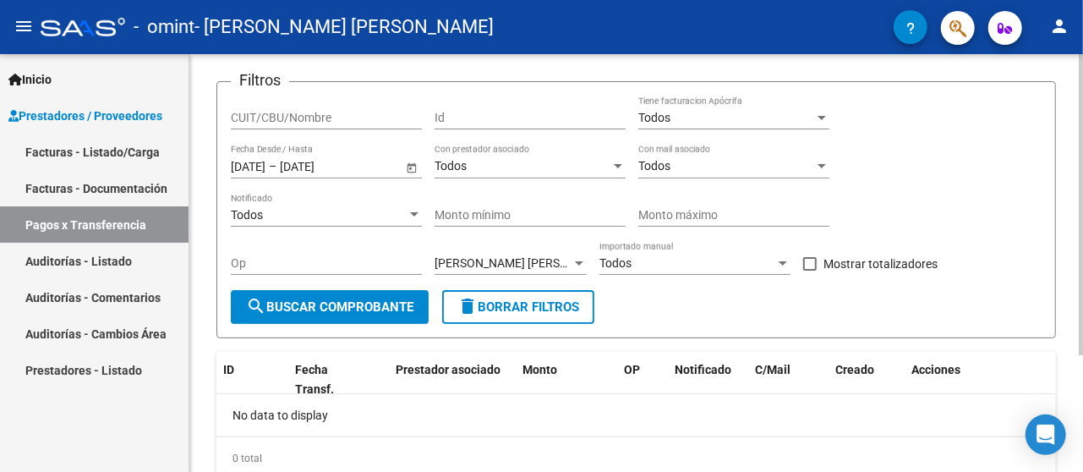
scroll to position [51, 0]
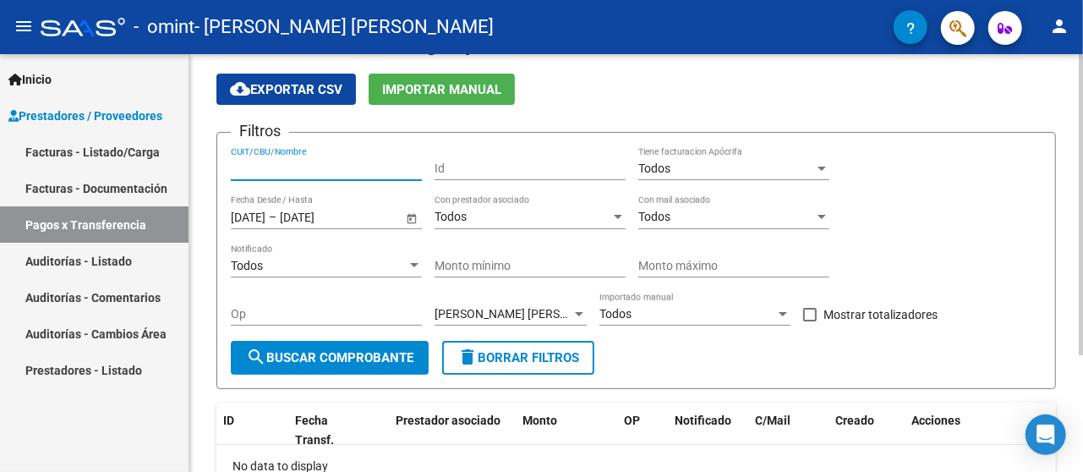
click at [399, 167] on input "CUIT/CBU/Nombre" at bounding box center [326, 169] width 191 height 14
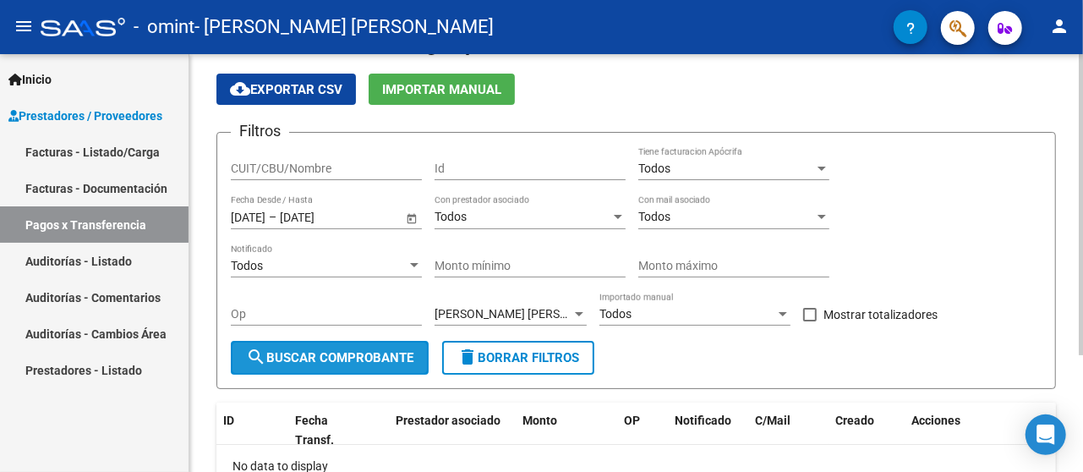
click at [362, 359] on span "search Buscar Comprobante" at bounding box center [329, 357] width 167 height 15
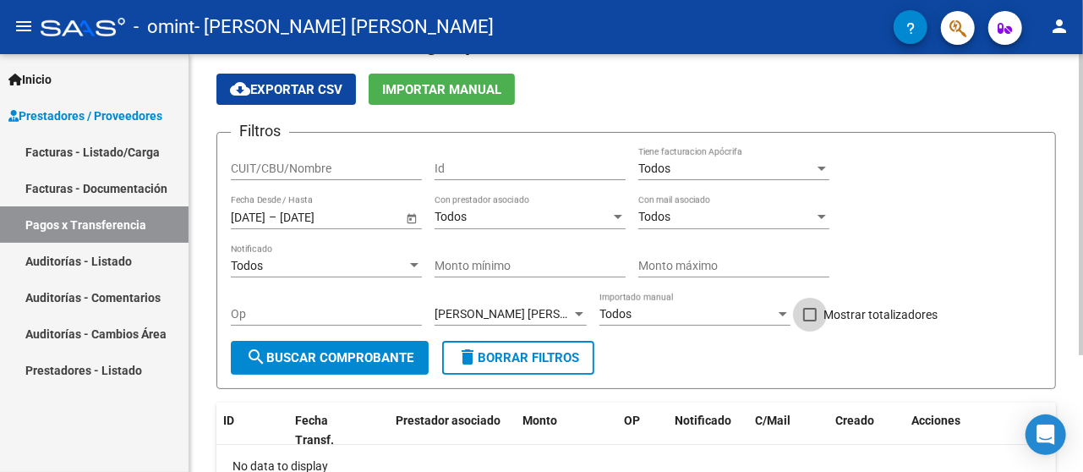
click at [814, 315] on span at bounding box center [810, 315] width 14 height 14
click at [810, 321] on input "Mostrar totalizadores" at bounding box center [809, 321] width 1 height 1
checkbox input "true"
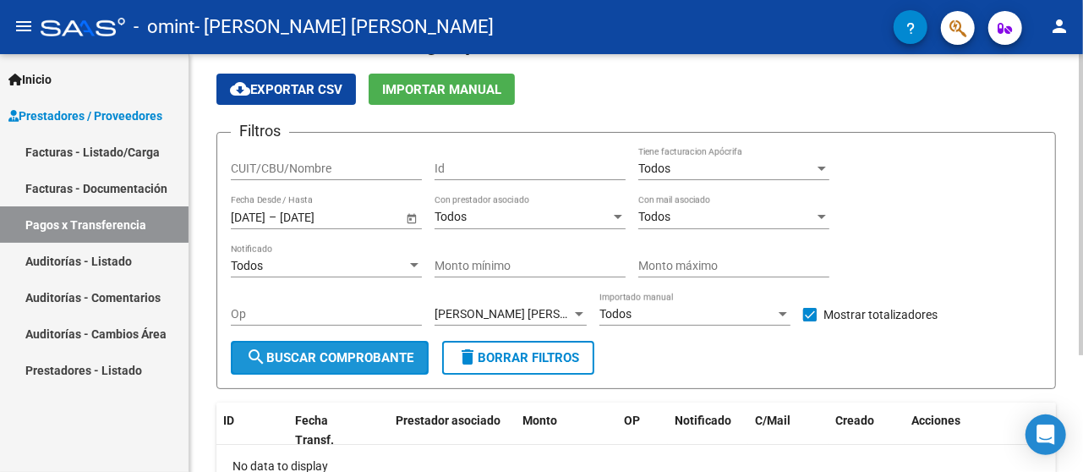
click at [341, 364] on button "search Buscar Comprobante" at bounding box center [330, 358] width 198 height 34
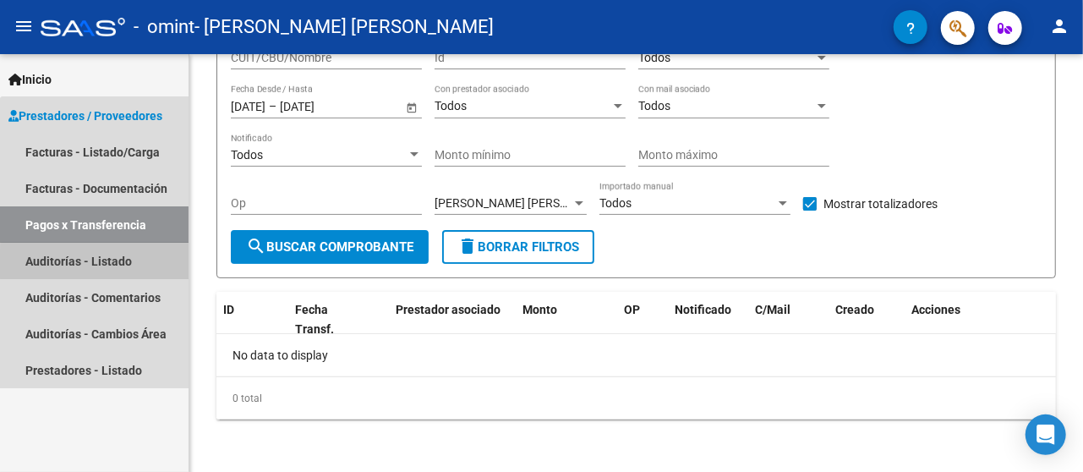
click at [139, 264] on link "Auditorías - Listado" at bounding box center [94, 261] width 189 height 36
